Goal: Task Accomplishment & Management: Use online tool/utility

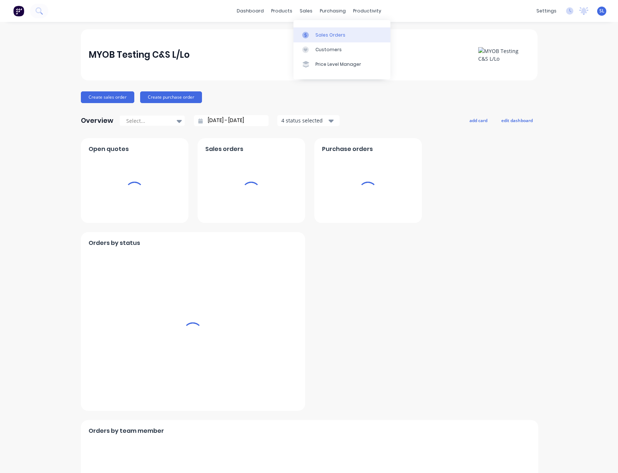
click at [309, 34] on div at bounding box center [307, 35] width 11 height 7
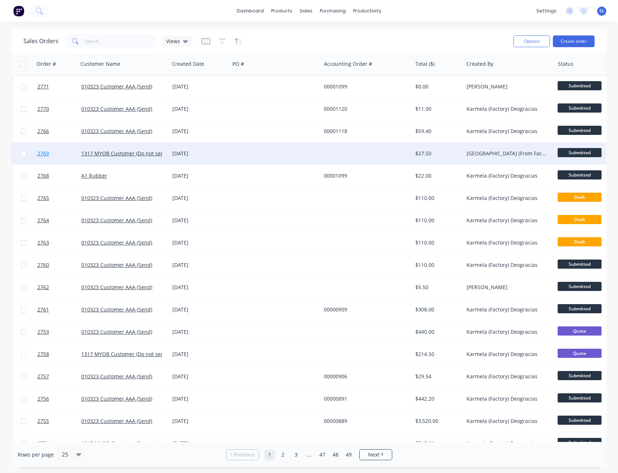
click at [47, 151] on span "2769" at bounding box center [43, 153] width 12 height 7
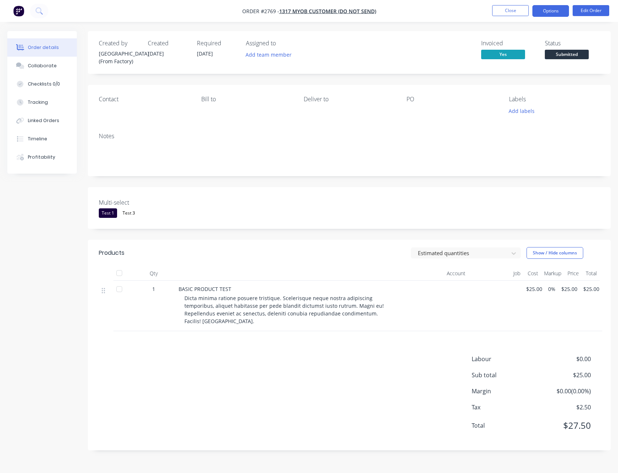
click at [542, 14] on button "Options" at bounding box center [550, 11] width 37 height 12
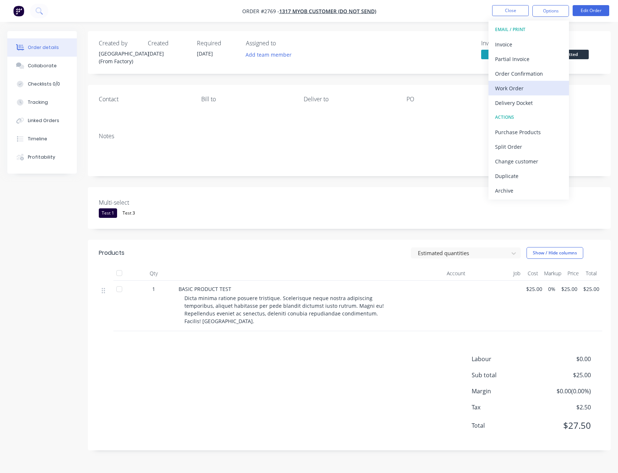
click at [515, 86] on div "Work Order" at bounding box center [528, 88] width 67 height 11
click at [515, 86] on div "Custom" at bounding box center [528, 88] width 67 height 11
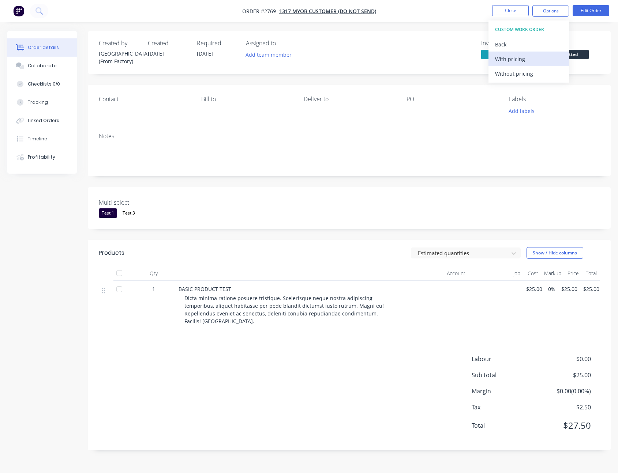
click at [507, 63] on div "With pricing" at bounding box center [528, 59] width 67 height 11
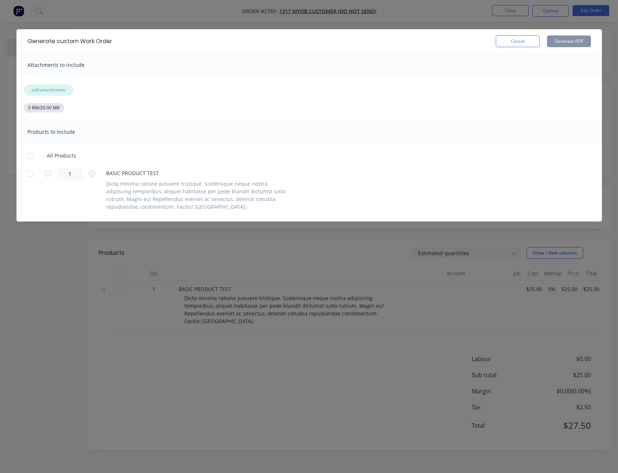
click at [41, 85] on button "add attachments" at bounding box center [49, 90] width 50 height 12
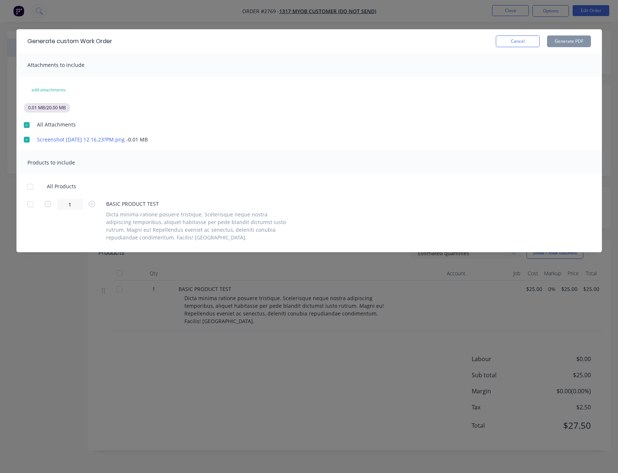
click at [26, 186] on div at bounding box center [30, 187] width 15 height 15
click at [575, 43] on button "Generate PDF" at bounding box center [569, 41] width 44 height 12
click at [253, 87] on div "add attachments 0.01 MB / 20.00 MB All Attachments Screenshot 2025-10-10 at 12.…" at bounding box center [308, 113] width 585 height 59
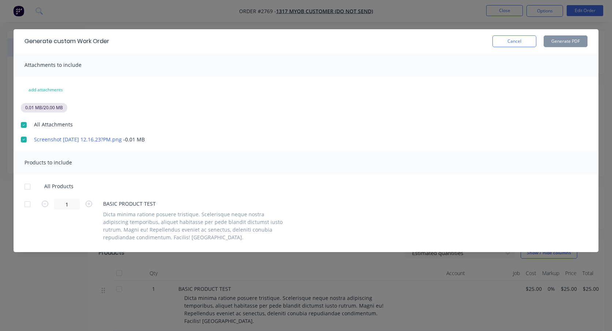
click at [28, 185] on div at bounding box center [27, 187] width 15 height 15
click at [557, 44] on button "Generate PDF" at bounding box center [566, 41] width 44 height 12
click at [527, 39] on button "Cancel" at bounding box center [515, 41] width 44 height 12
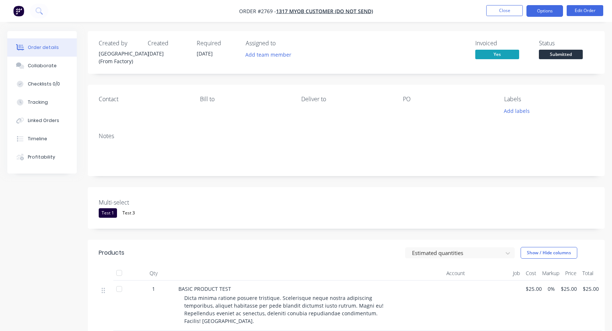
click at [549, 7] on button "Options" at bounding box center [545, 11] width 37 height 12
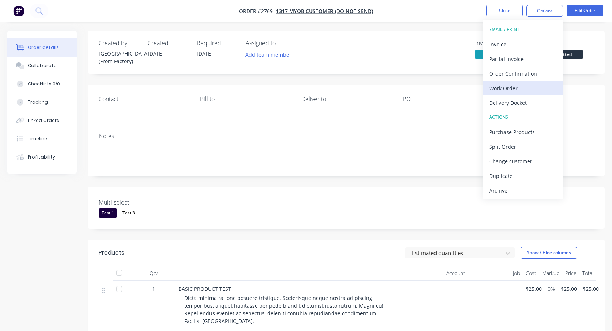
click at [526, 89] on div "Work Order" at bounding box center [522, 88] width 67 height 11
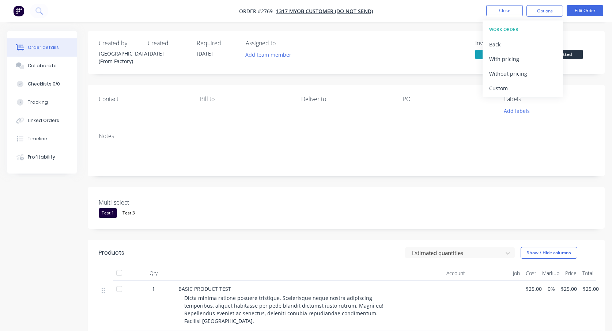
click at [526, 89] on div "Custom" at bounding box center [522, 88] width 67 height 11
click at [516, 50] on button "Back" at bounding box center [523, 44] width 80 height 15
click at [505, 46] on div "Back" at bounding box center [522, 44] width 67 height 11
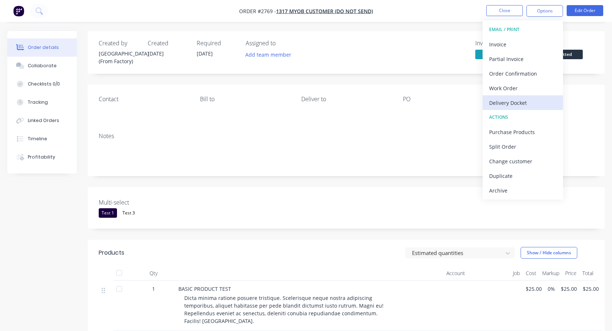
click at [524, 102] on div "Delivery Docket" at bounding box center [522, 103] width 67 height 11
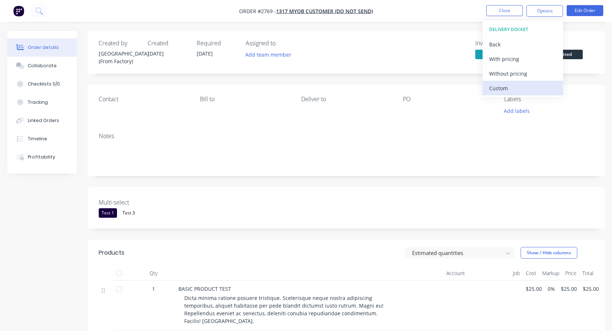
click at [506, 82] on button "Custom" at bounding box center [523, 88] width 80 height 15
click at [526, 55] on div "With pricing" at bounding box center [522, 59] width 67 height 11
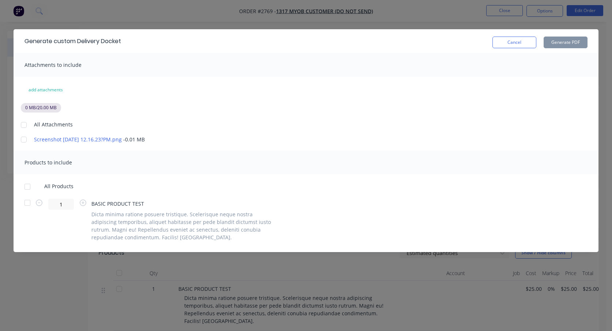
click at [23, 123] on div at bounding box center [23, 125] width 15 height 15
click at [29, 190] on div at bounding box center [27, 187] width 15 height 15
click at [563, 44] on button "Generate PDF" at bounding box center [566, 43] width 44 height 12
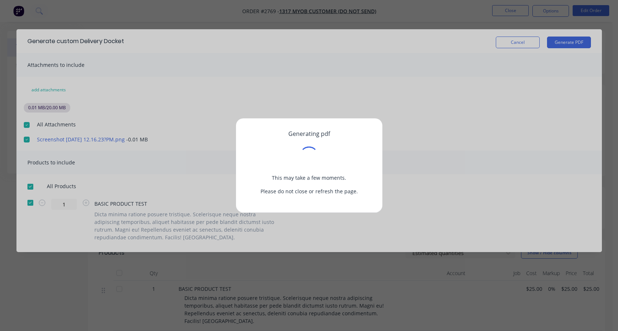
click at [377, 33] on div "Generating pdf This may take a few moments. Please do not close or refresh the …" at bounding box center [309, 165] width 618 height 331
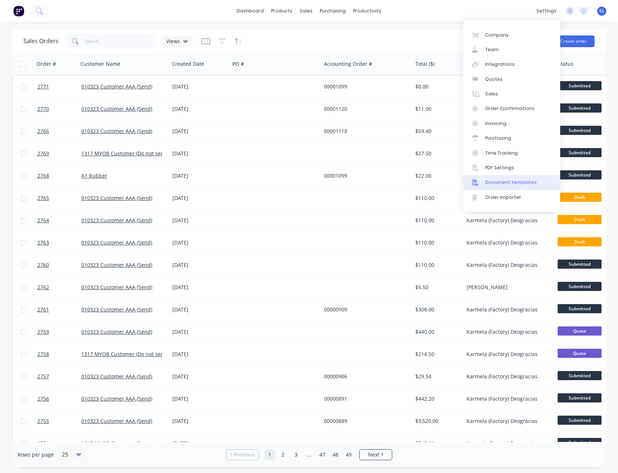
click at [518, 185] on div "Document templates" at bounding box center [511, 182] width 52 height 7
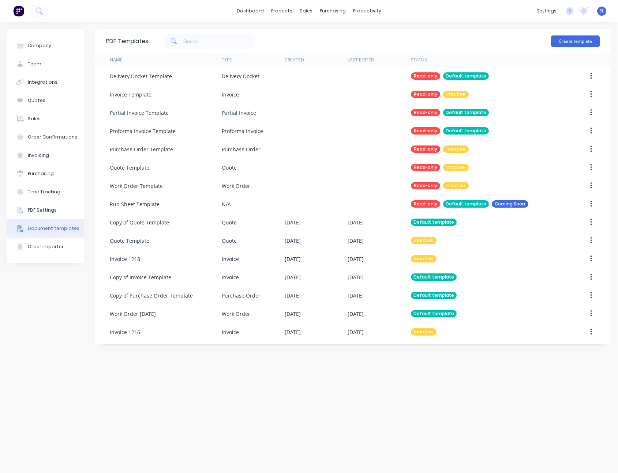
click at [432, 28] on div "Company Team Integrations Quotes Sales Order Confirmations Invoicing Purchasing…" at bounding box center [309, 247] width 618 height 451
click at [205, 435] on div "PDF Templates Create template Name Type Created Last Edited Status Delivery Doc…" at bounding box center [352, 247] width 515 height 437
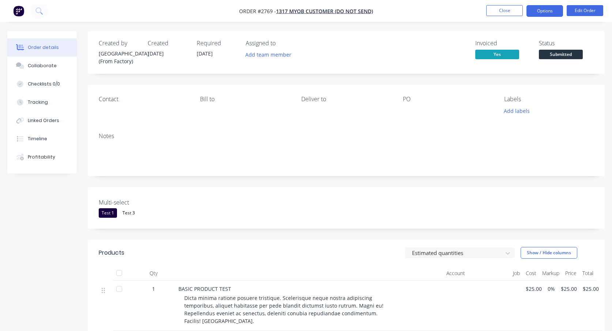
click at [538, 8] on button "Options" at bounding box center [545, 11] width 37 height 12
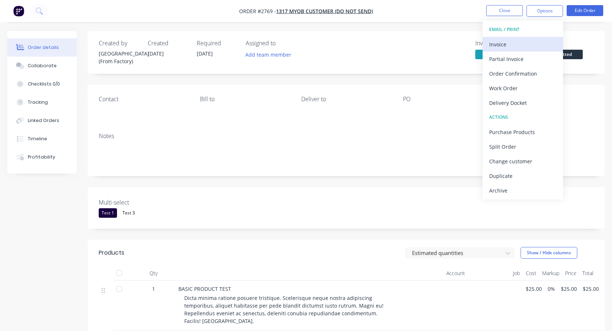
click at [520, 41] on div "Invoice" at bounding box center [522, 44] width 67 height 11
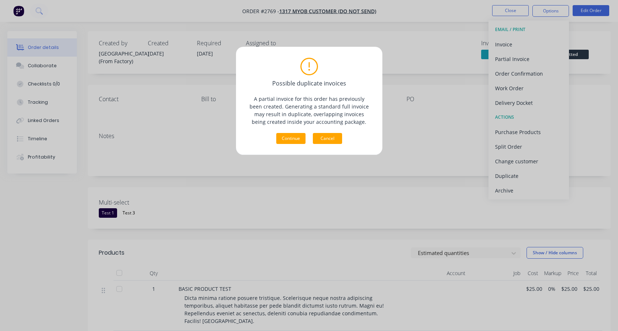
click at [322, 138] on button "Cancel" at bounding box center [327, 138] width 29 height 11
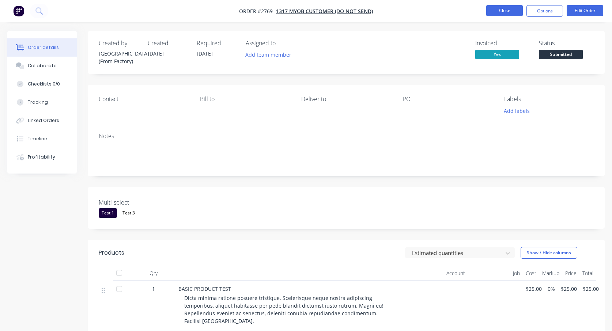
click at [506, 11] on button "Close" at bounding box center [504, 10] width 37 height 11
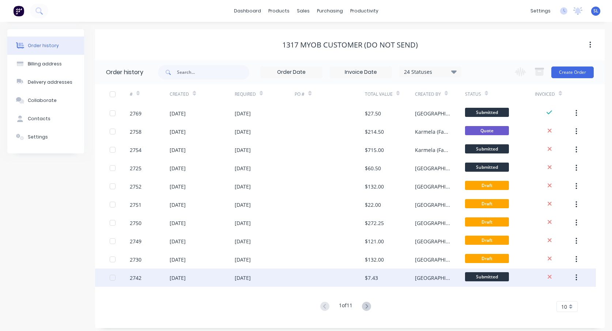
click at [280, 280] on div "25 Jun 2025" at bounding box center [265, 278] width 60 height 18
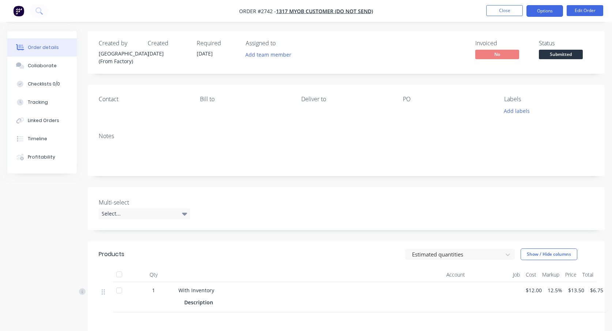
click at [545, 10] on button "Options" at bounding box center [545, 11] width 37 height 12
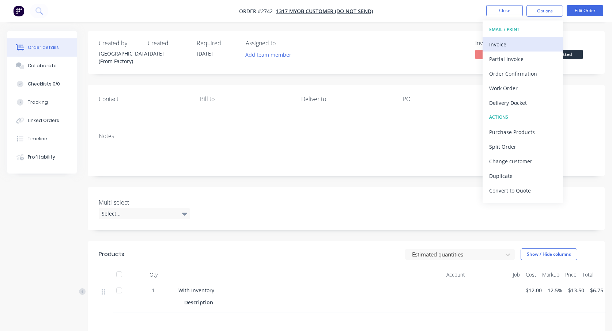
click at [531, 43] on div "Invoice" at bounding box center [522, 44] width 67 height 11
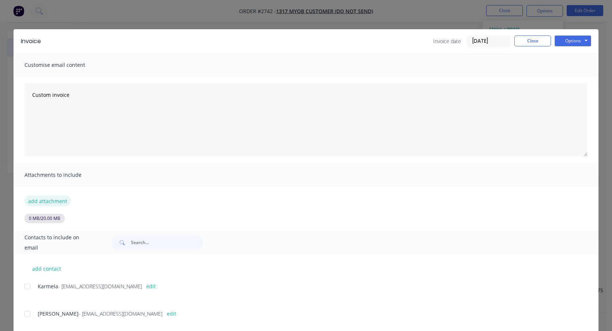
click at [42, 204] on button "add attachment" at bounding box center [48, 201] width 46 height 11
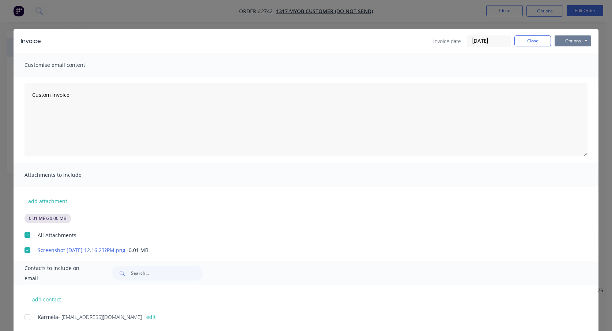
click at [564, 41] on button "Options" at bounding box center [573, 40] width 37 height 11
click at [567, 67] on button "Print" at bounding box center [578, 66] width 47 height 12
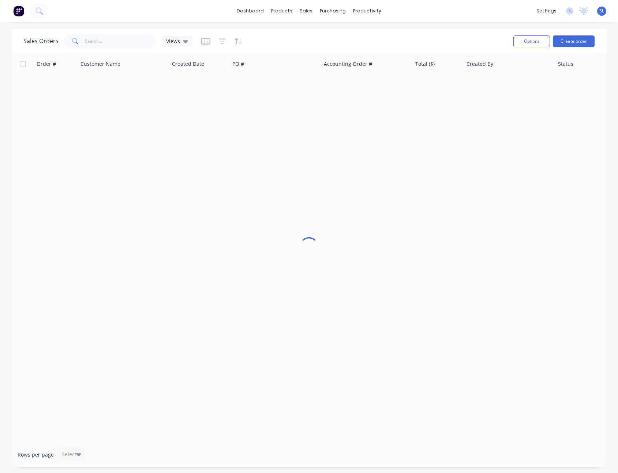
click at [281, 33] on div "Sales Orders Views" at bounding box center [265, 41] width 484 height 18
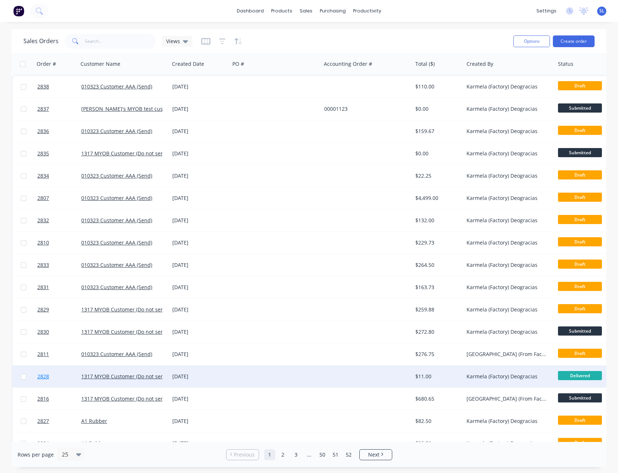
click at [59, 374] on link "2828" at bounding box center [59, 377] width 44 height 22
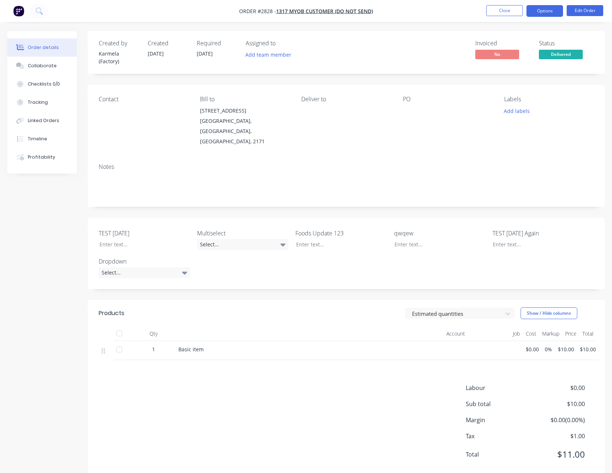
click at [536, 13] on button "Options" at bounding box center [545, 11] width 37 height 12
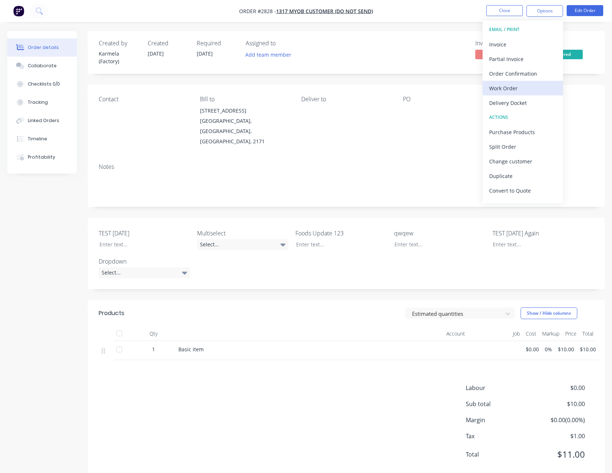
click at [515, 86] on div "Work Order" at bounding box center [522, 88] width 67 height 11
click at [512, 86] on div "Custom" at bounding box center [522, 88] width 67 height 11
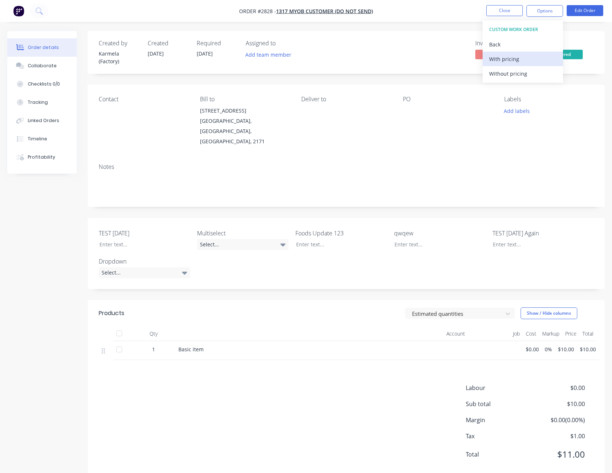
click at [508, 61] on div "With pricing" at bounding box center [522, 59] width 67 height 11
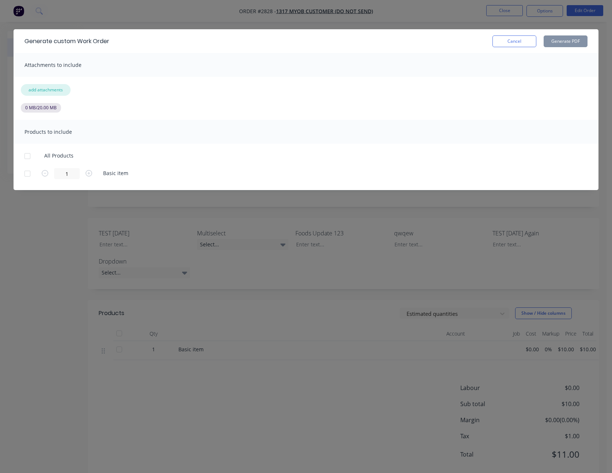
click at [53, 90] on button "add attachments" at bounding box center [46, 90] width 50 height 12
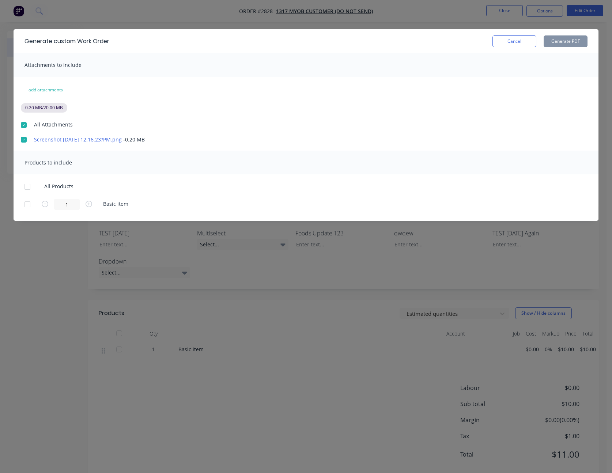
click at [26, 188] on div at bounding box center [27, 187] width 15 height 15
click at [572, 38] on button "Generate PDF" at bounding box center [566, 41] width 44 height 12
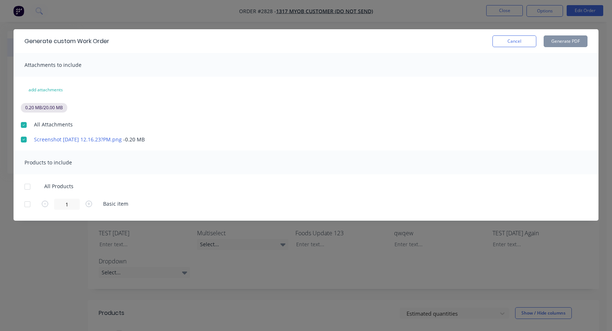
click at [26, 188] on div at bounding box center [27, 187] width 15 height 15
click at [582, 39] on button "Generate PDF" at bounding box center [566, 41] width 44 height 12
